Goal: Browse casually

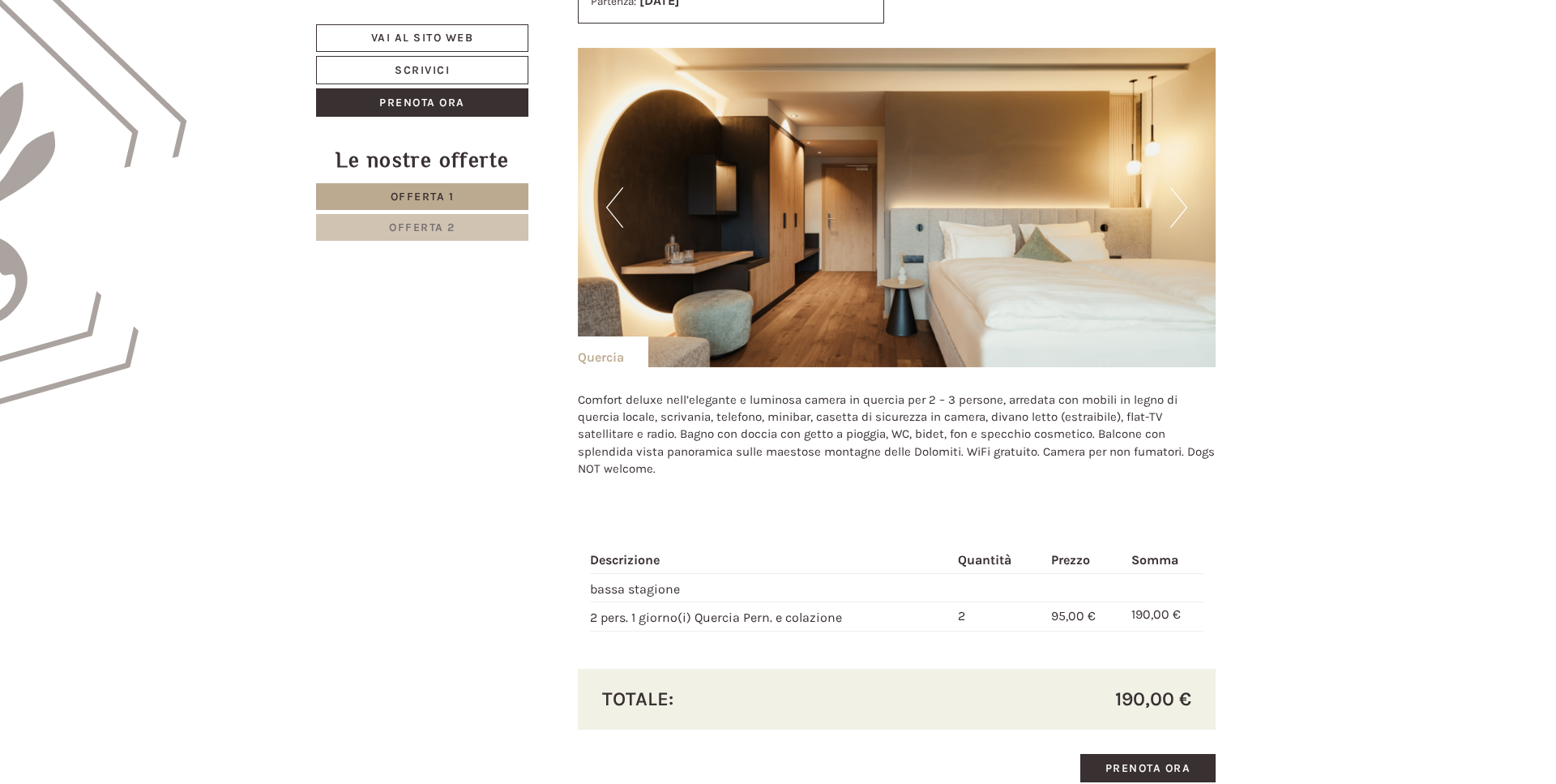
scroll to position [992, 0]
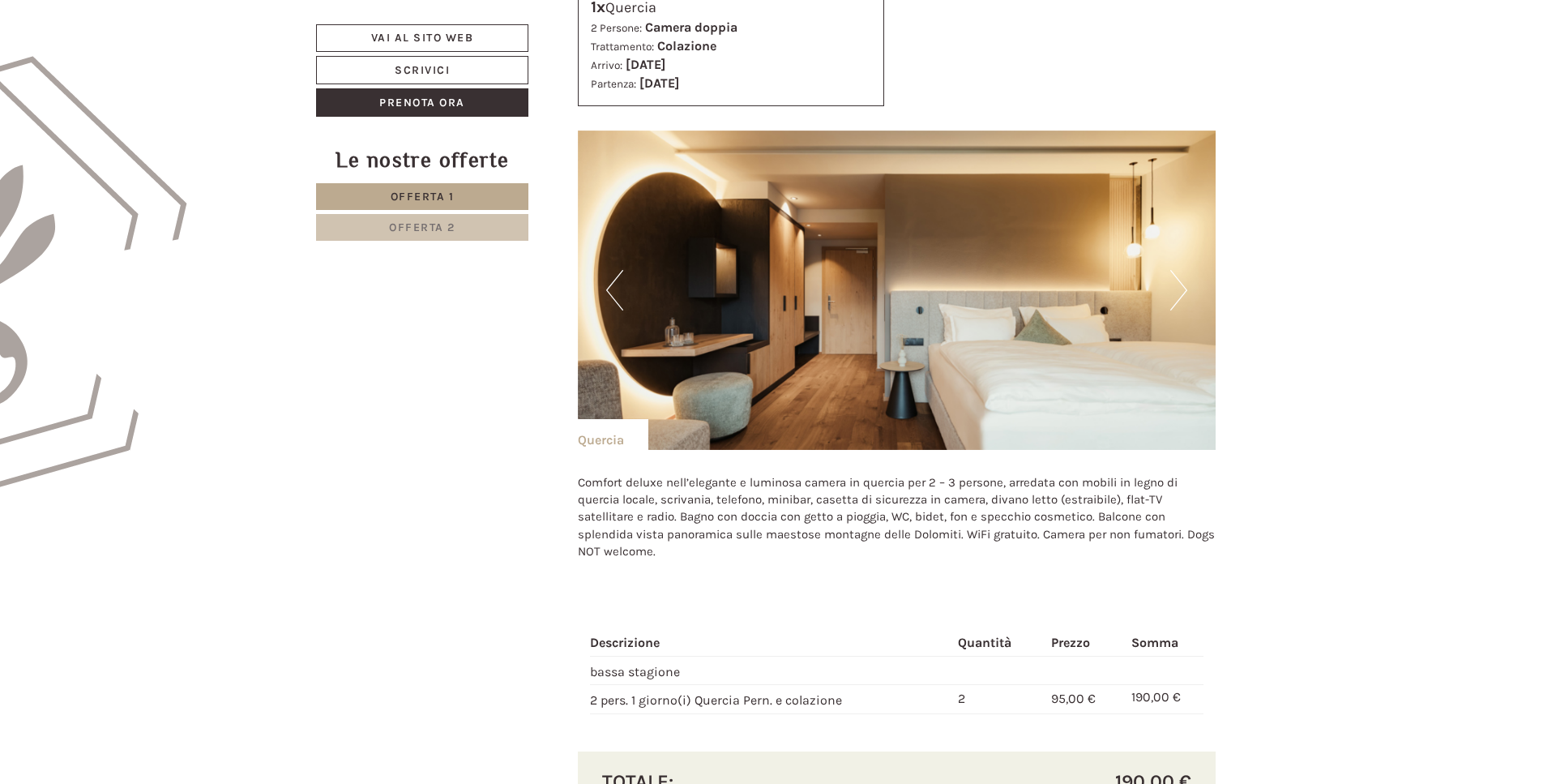
click at [1180, 289] on button "Next" at bounding box center [1179, 290] width 17 height 41
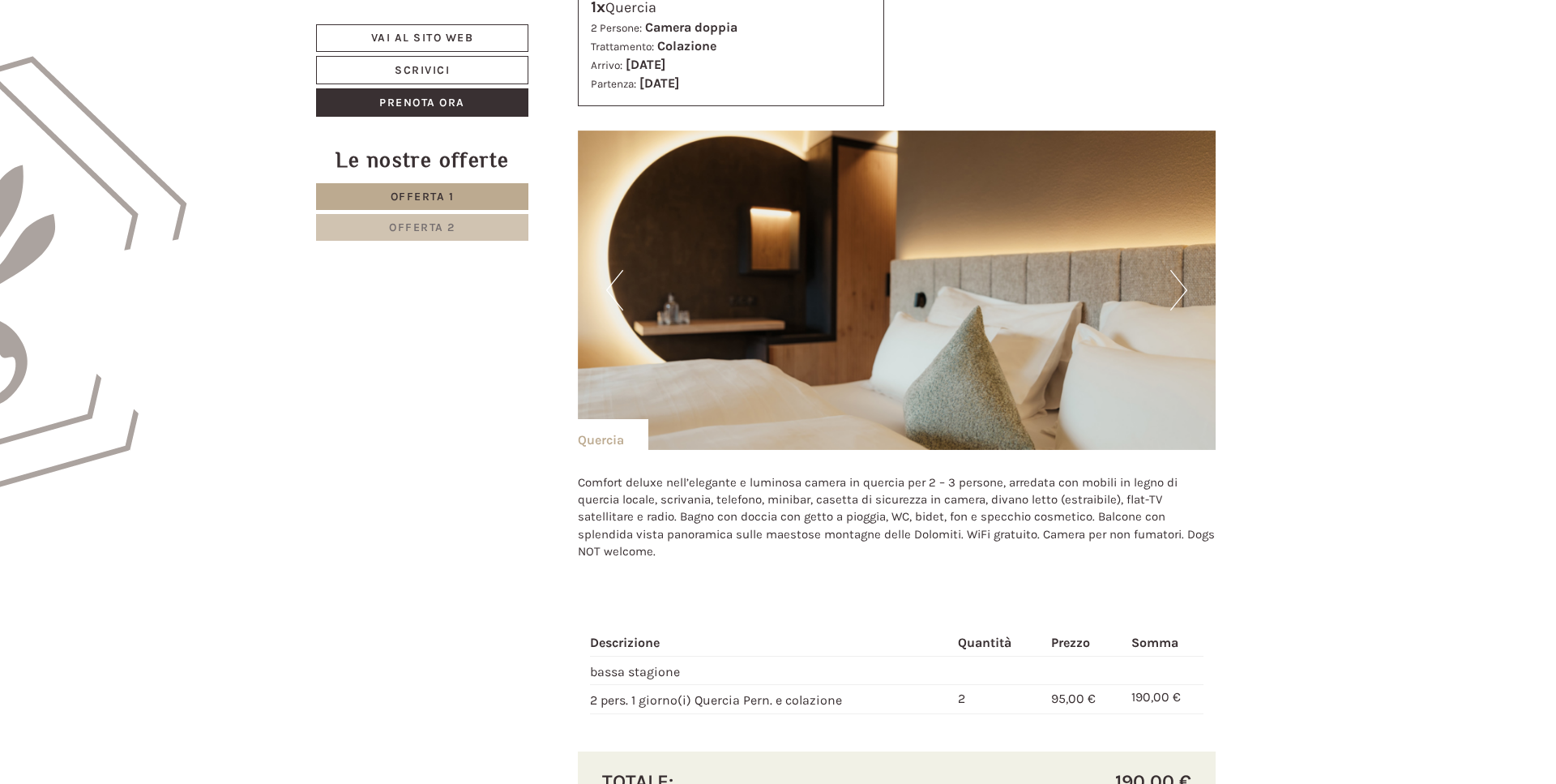
click at [1180, 289] on button "Next" at bounding box center [1179, 290] width 17 height 41
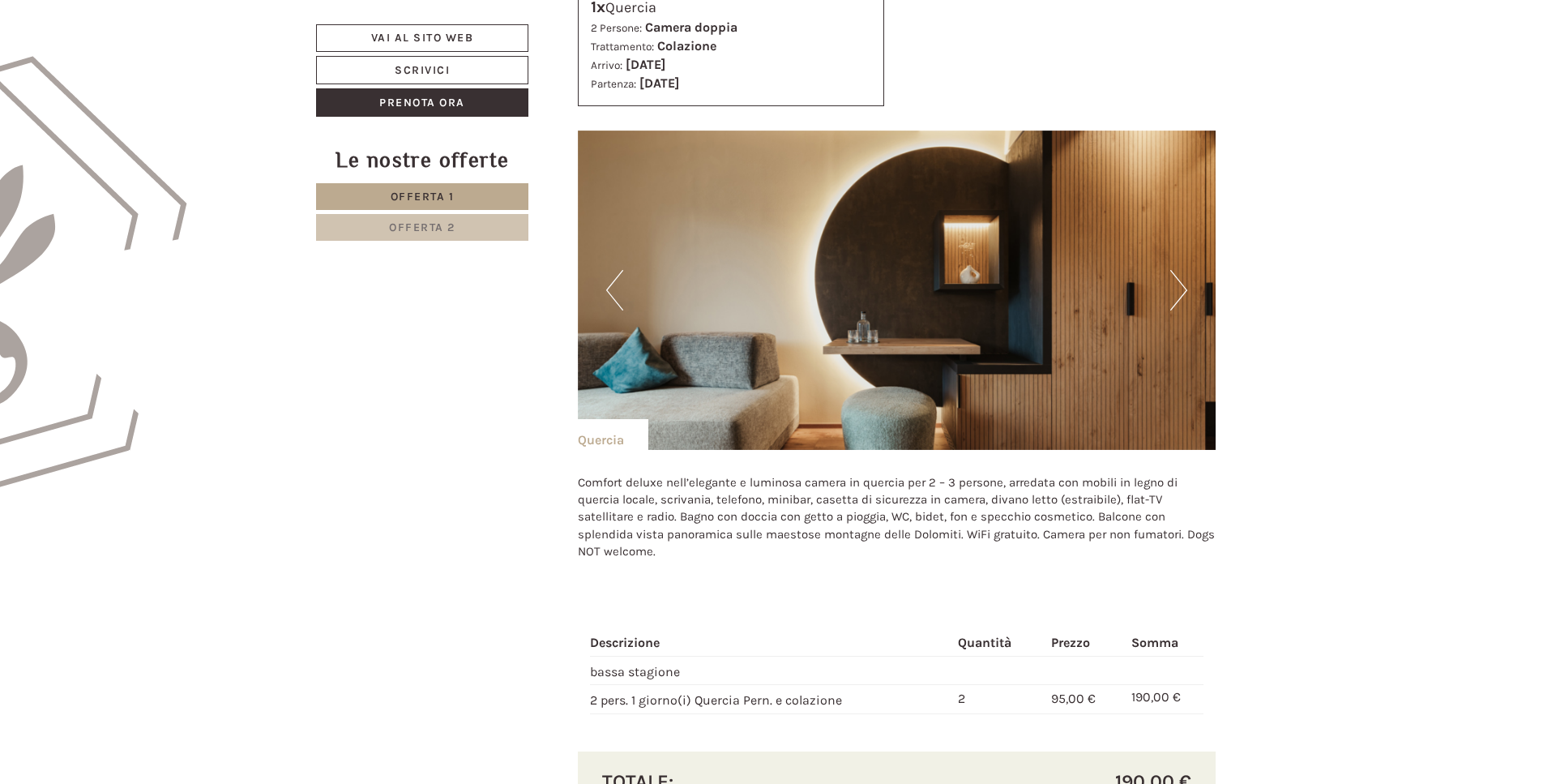
click at [1180, 289] on button "Next" at bounding box center [1179, 290] width 17 height 41
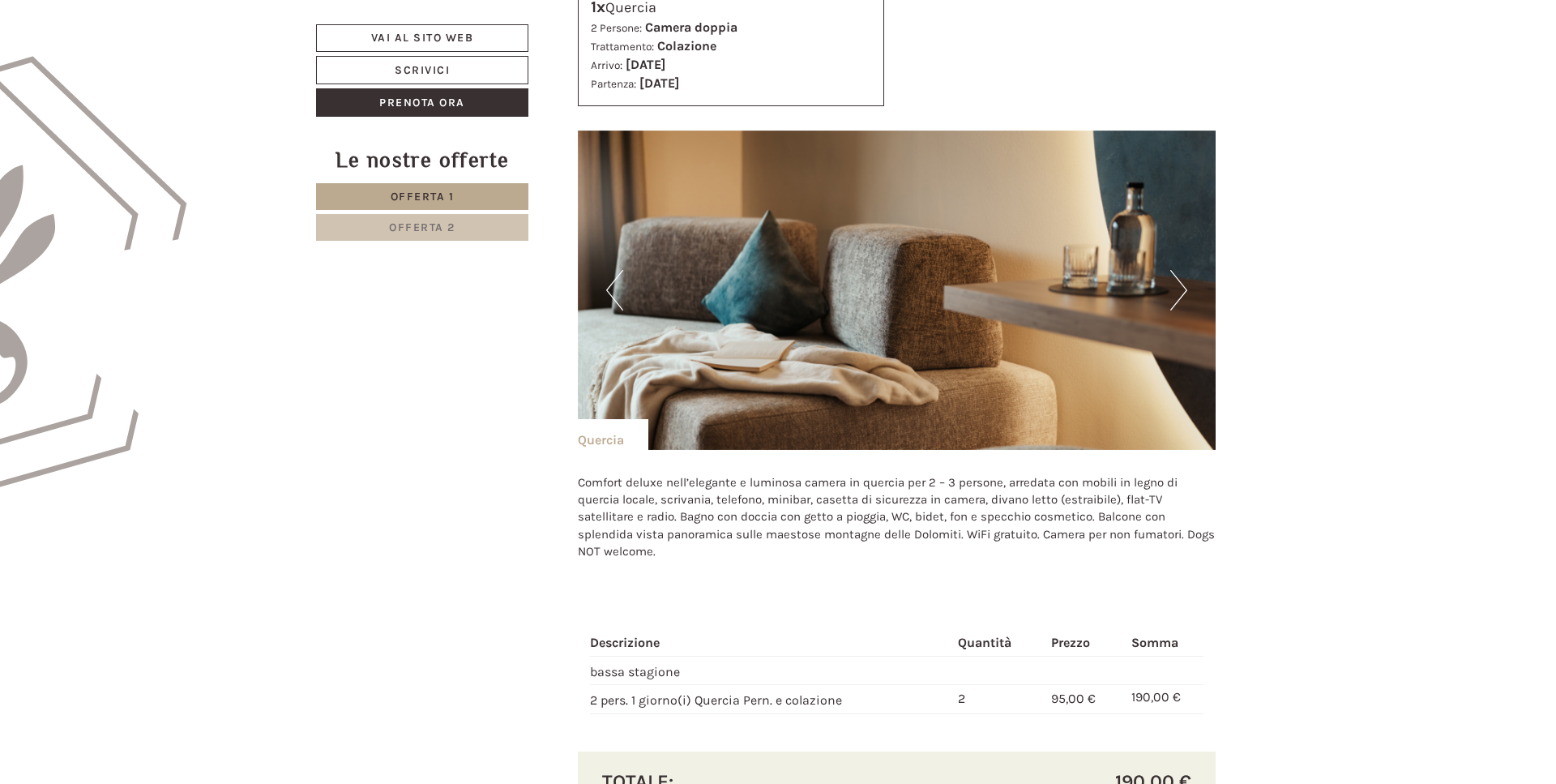
click at [1180, 289] on button "Next" at bounding box center [1179, 290] width 17 height 41
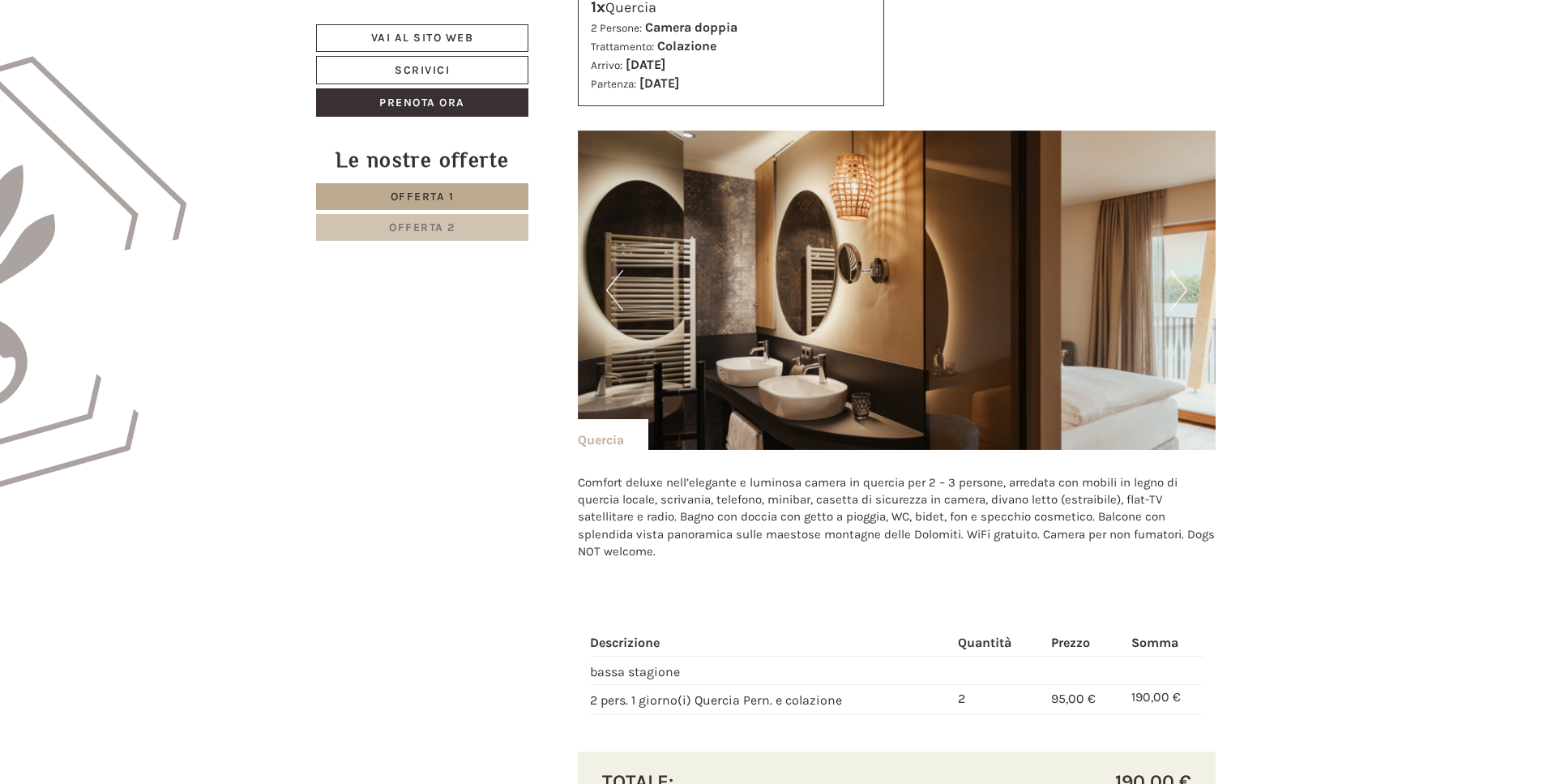
click at [1180, 289] on button "Next" at bounding box center [1179, 290] width 17 height 41
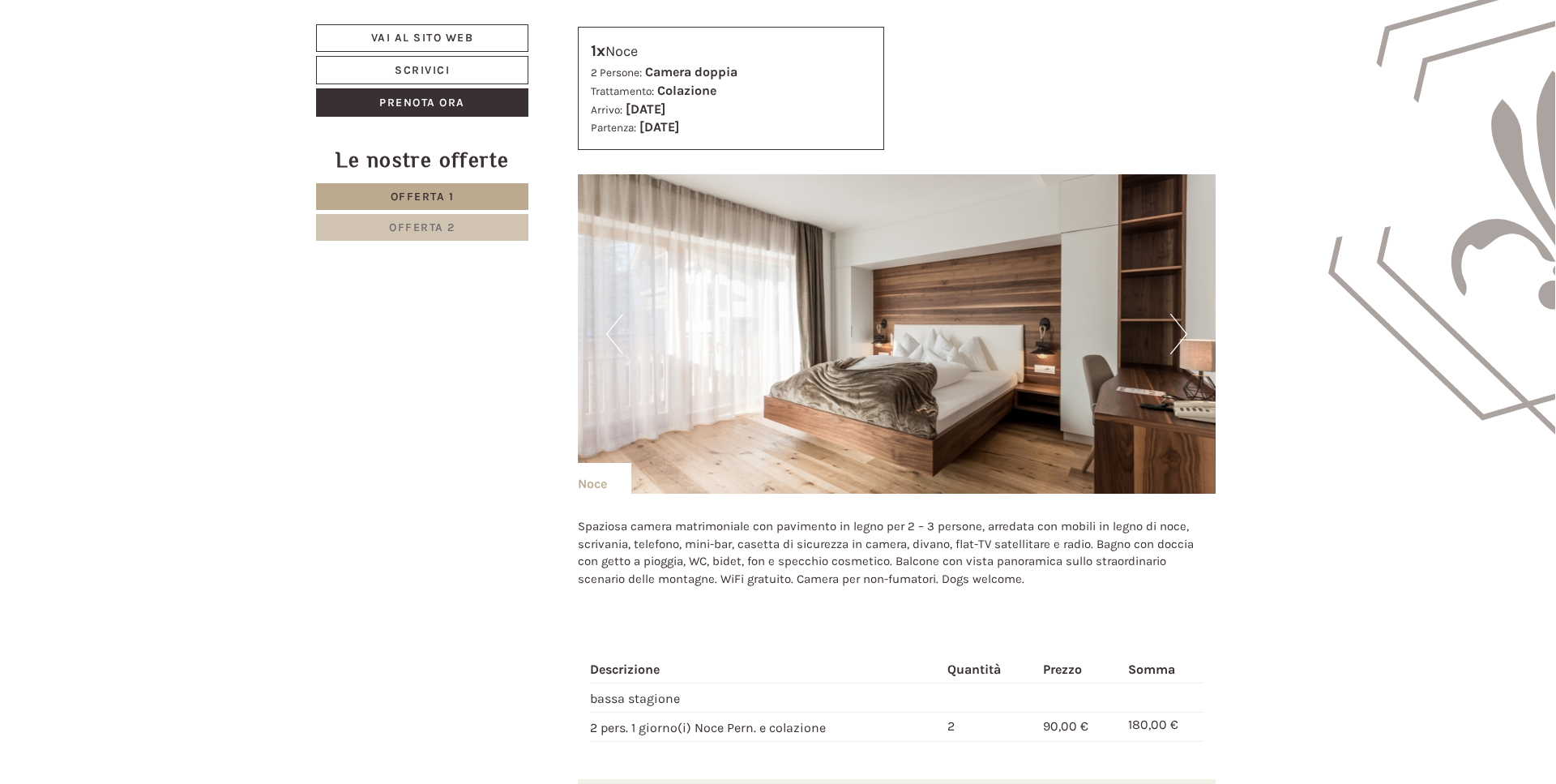
scroll to position [1901, 0]
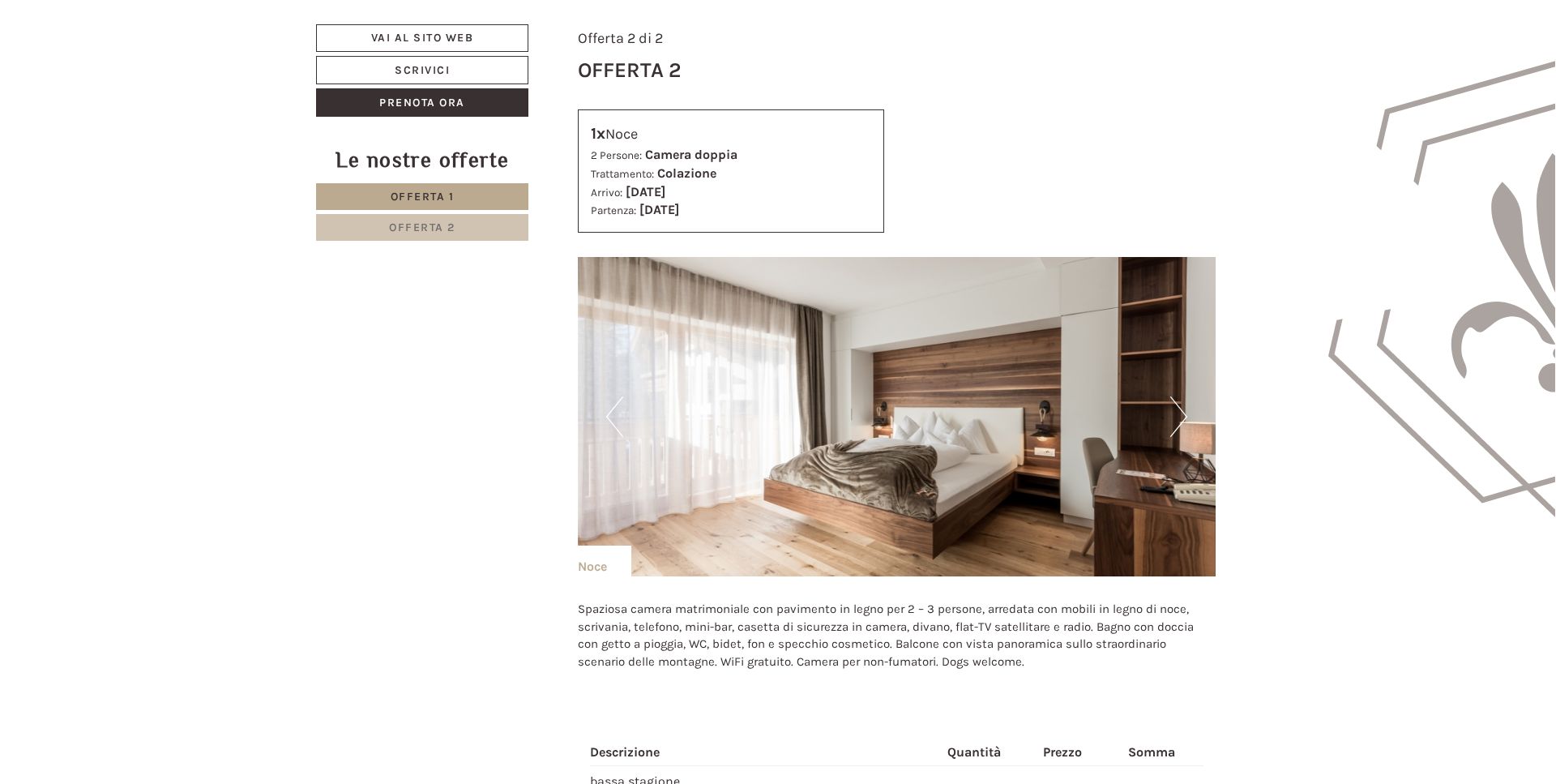
click at [1177, 421] on button "Next" at bounding box center [1179, 417] width 17 height 41
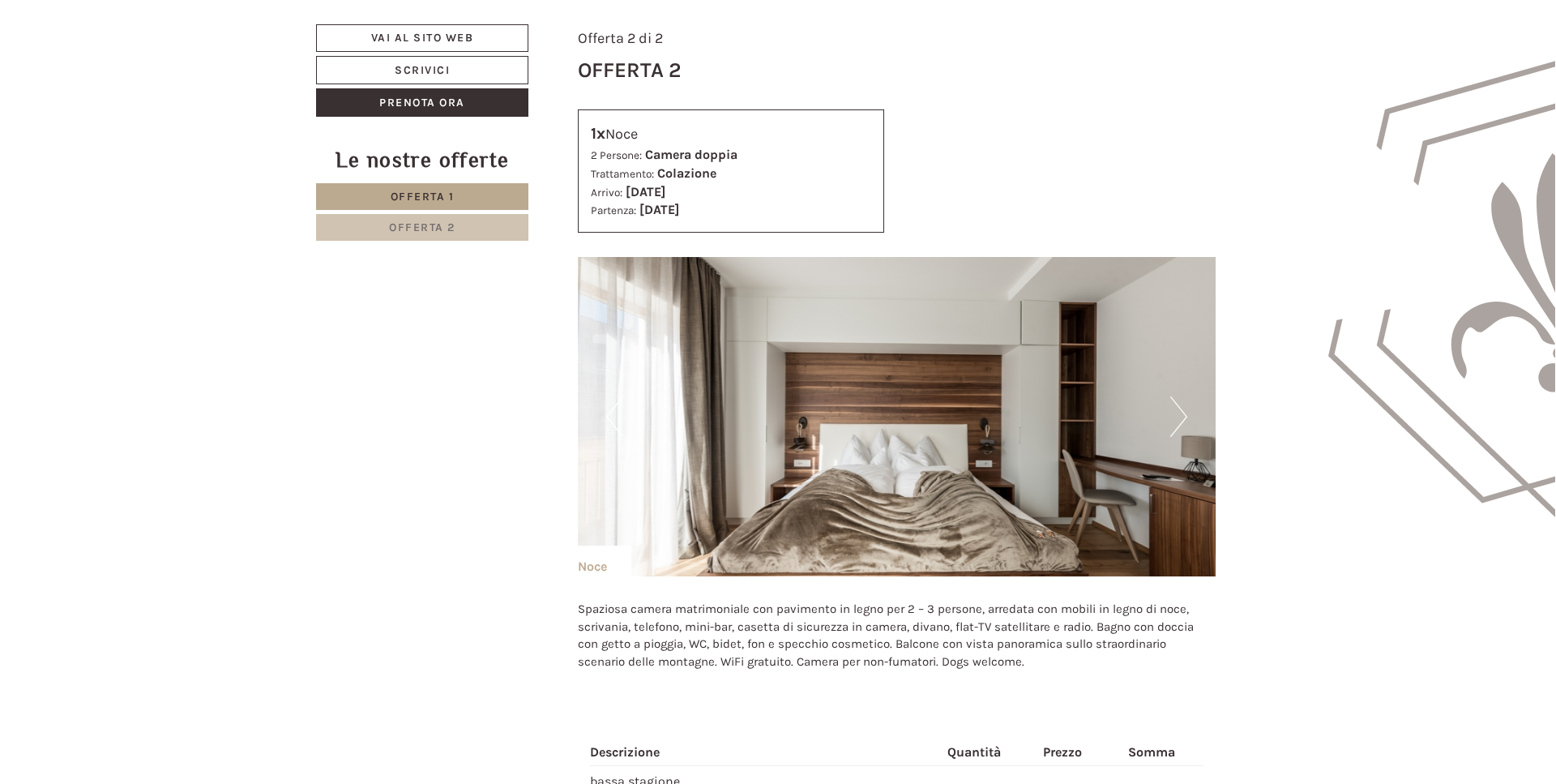
click at [1177, 421] on button "Next" at bounding box center [1179, 417] width 17 height 41
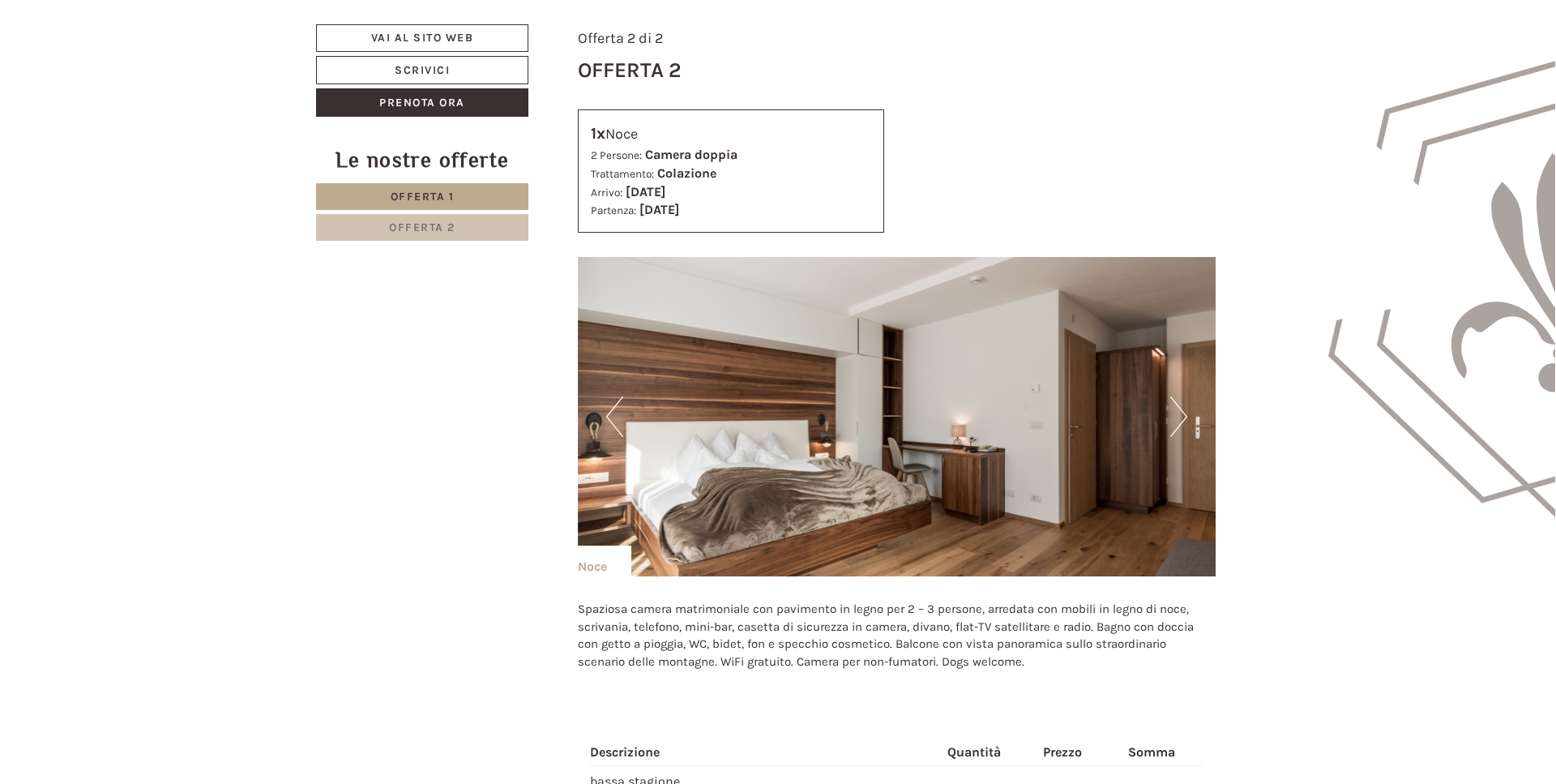
click at [1177, 421] on button "Next" at bounding box center [1179, 417] width 17 height 41
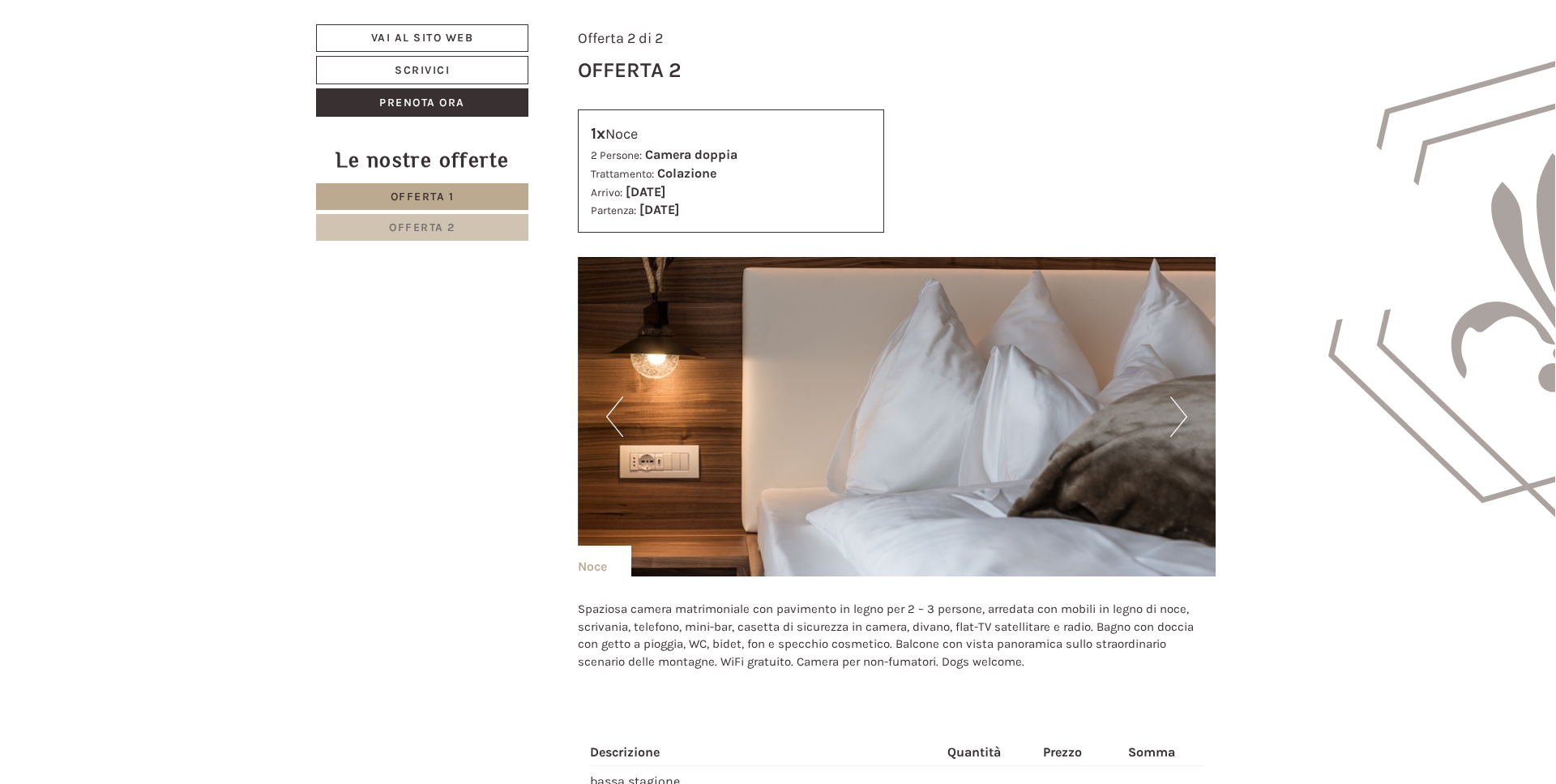
click at [1177, 421] on button "Next" at bounding box center [1179, 417] width 17 height 41
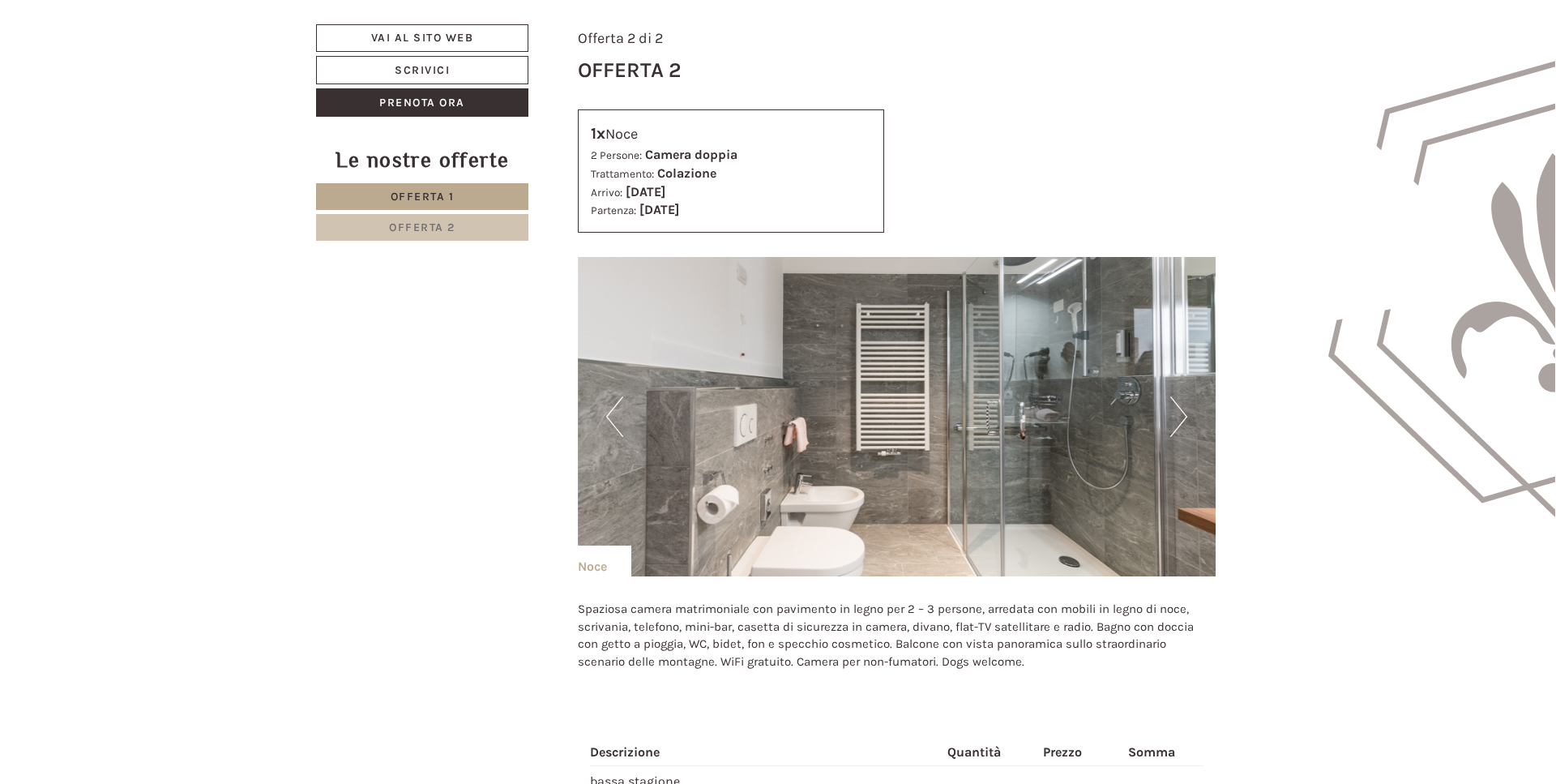
click at [1177, 421] on button "Next" at bounding box center [1179, 417] width 17 height 41
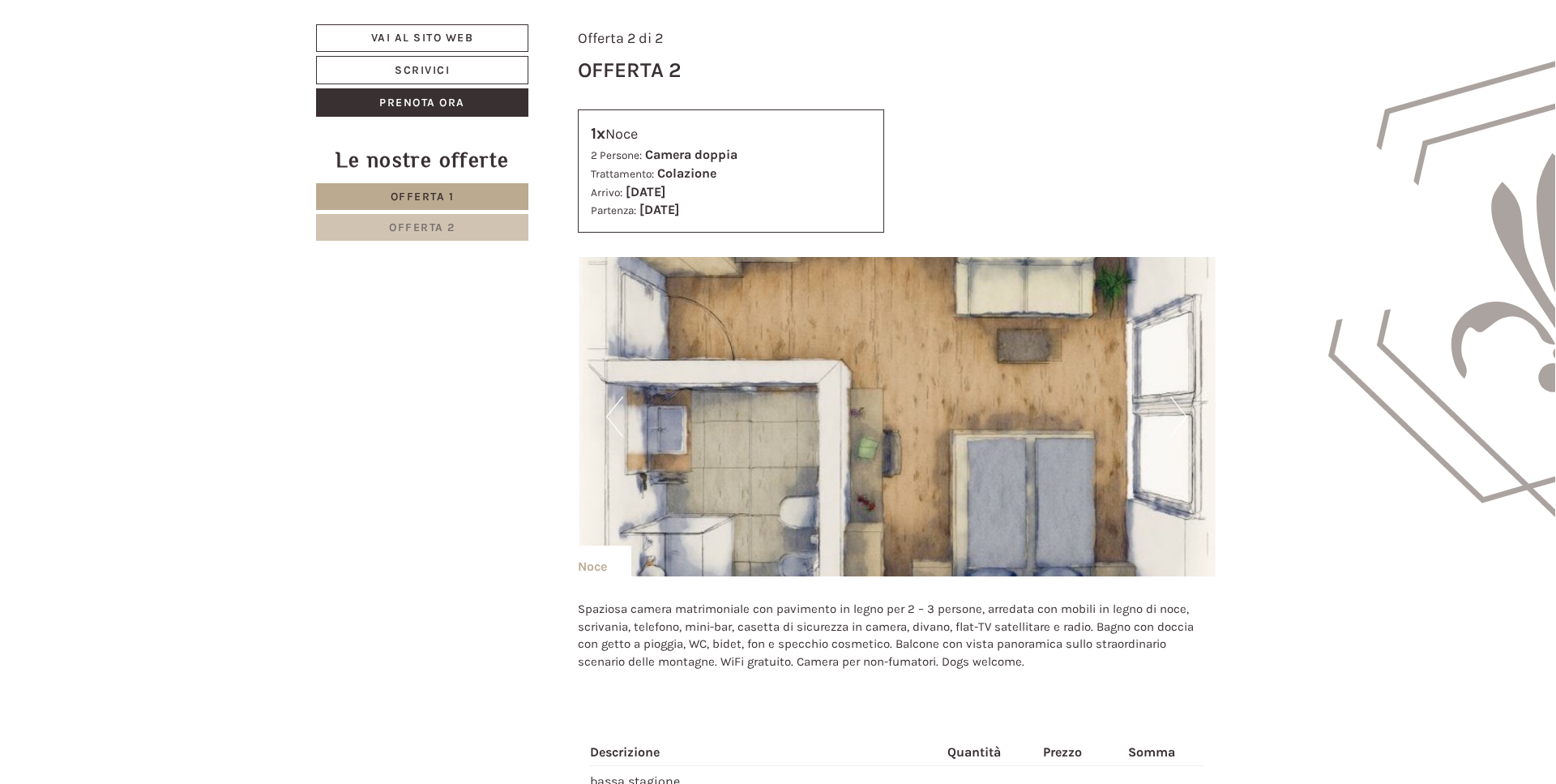
click at [1177, 421] on button "Next" at bounding box center [1179, 417] width 17 height 41
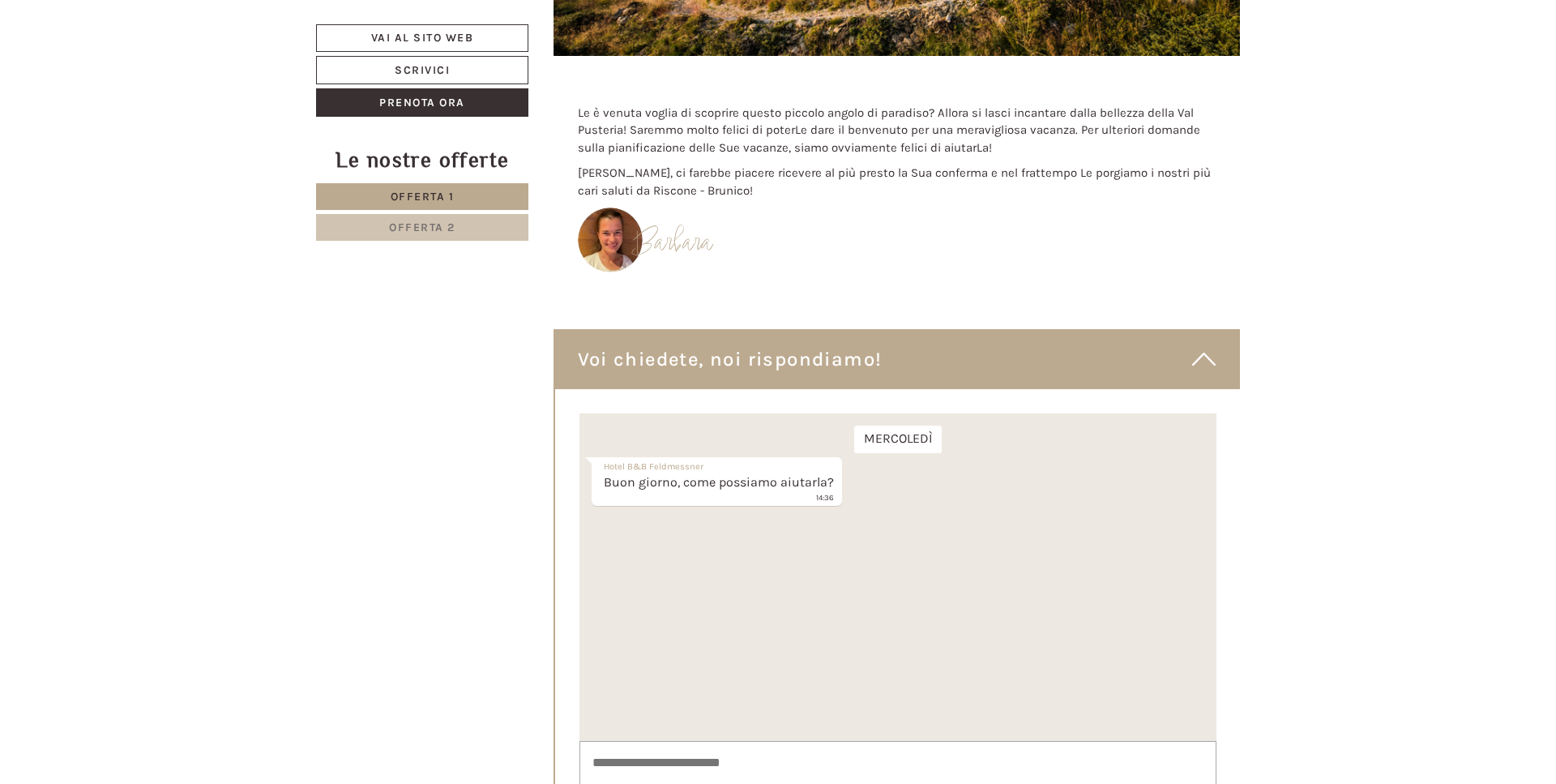
scroll to position [7438, 0]
